Goal: Task Accomplishment & Management: Manage account settings

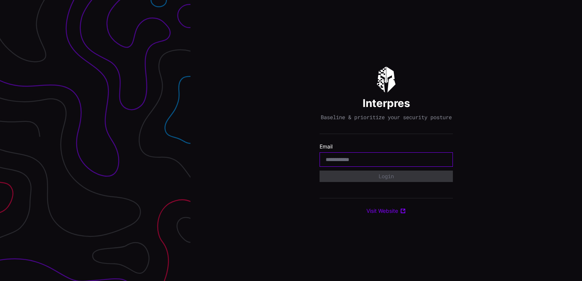
drag, startPoint x: 373, startPoint y: 161, endPoint x: 382, endPoint y: 161, distance: 9.1
click at [375, 161] on input "email" at bounding box center [385, 159] width 121 height 7
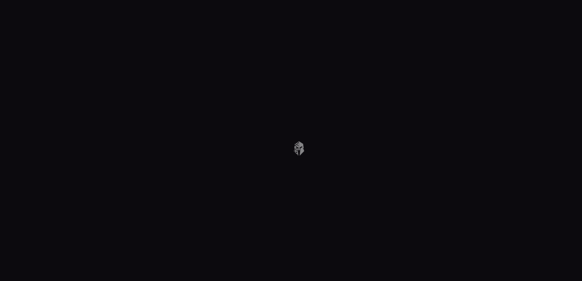
click at [328, 139] on body at bounding box center [291, 140] width 582 height 281
click at [520, 199] on body at bounding box center [291, 140] width 582 height 281
drag, startPoint x: 321, startPoint y: 156, endPoint x: 386, endPoint y: 248, distance: 112.3
click at [324, 158] on body at bounding box center [291, 140] width 582 height 281
